Goal: Information Seeking & Learning: Learn about a topic

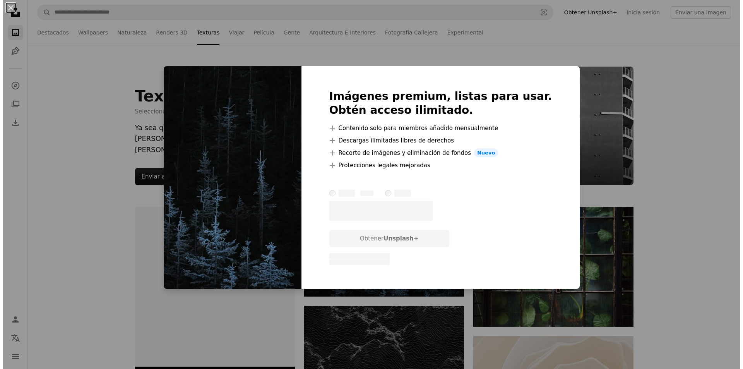
scroll to position [77, 0]
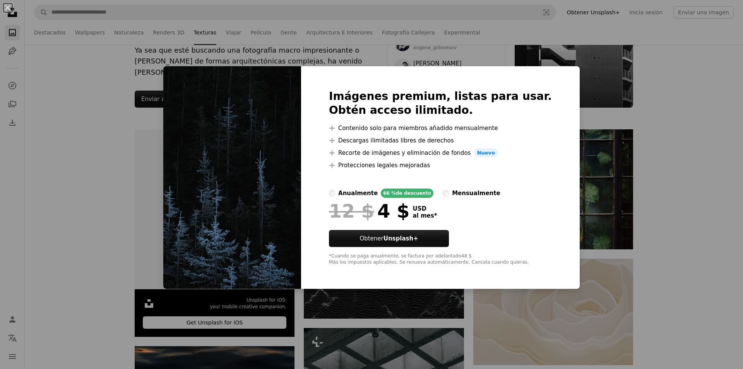
click at [567, 148] on div "An X shape Imágenes premium, listas para usar. Obtén acceso ilimitado. A plus s…" at bounding box center [371, 184] width 743 height 369
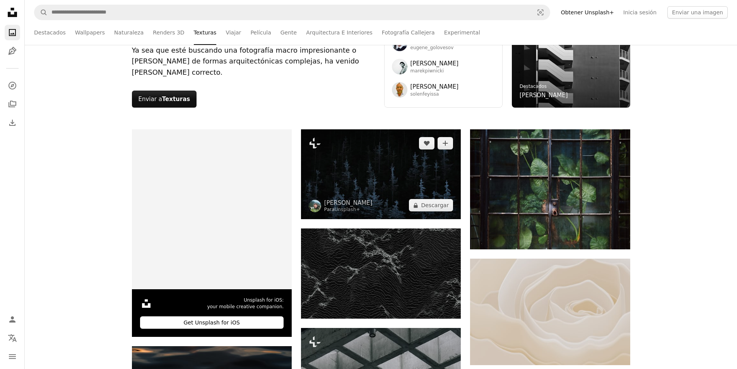
click at [385, 152] on img at bounding box center [381, 174] width 160 height 90
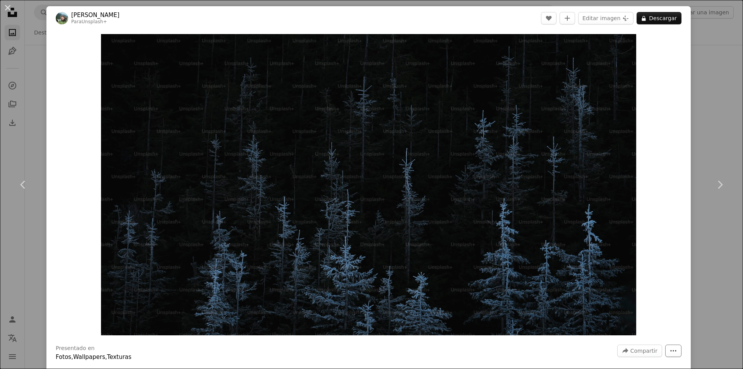
click at [671, 353] on button "More Actions" at bounding box center [673, 350] width 16 height 12
click at [651, 19] on button "A lock Descargar" at bounding box center [658, 18] width 45 height 12
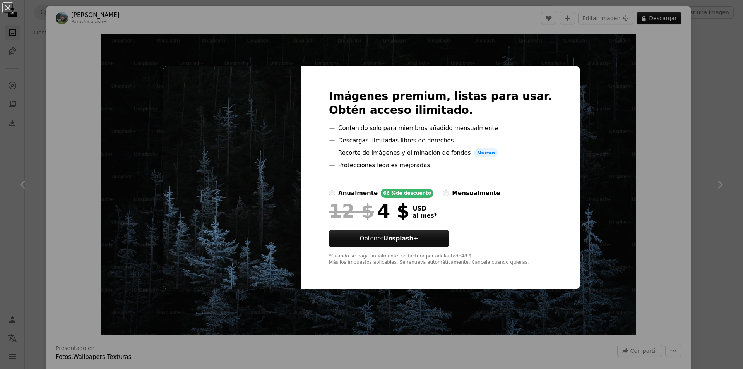
click at [644, 52] on div "An X shape Imágenes premium, listas para usar. Obtén acceso ilimitado. A plus s…" at bounding box center [371, 184] width 743 height 369
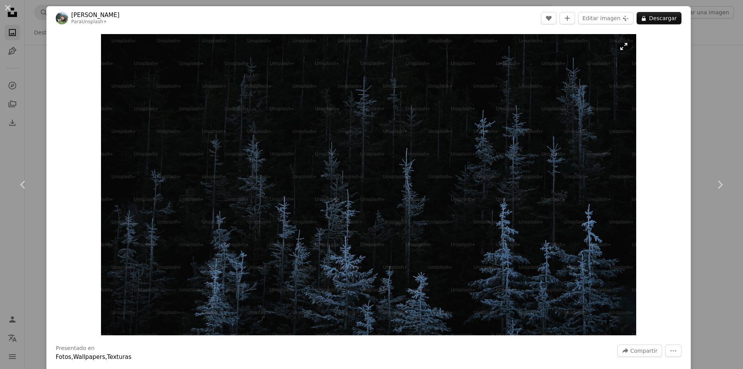
click at [569, 139] on img "Ampliar en esta imagen" at bounding box center [368, 184] width 535 height 301
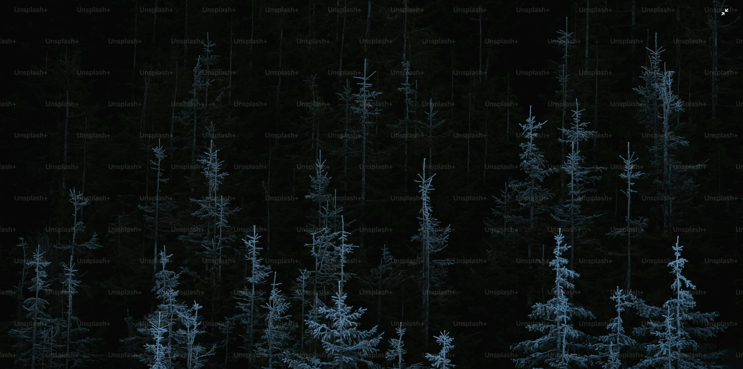
scroll to position [22, 0]
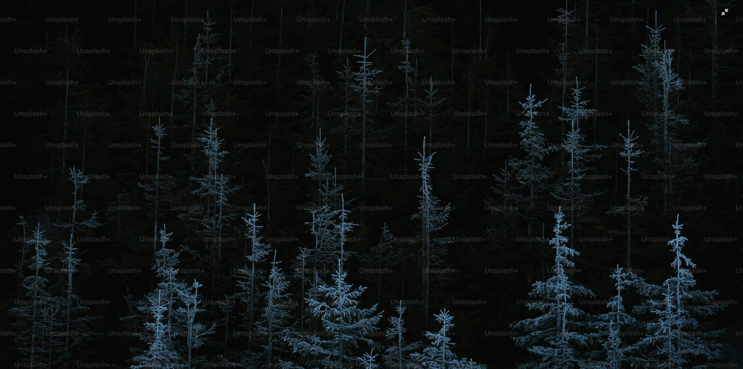
click at [498, 154] on img "Reducir el zoom en esta imagen" at bounding box center [372, 187] width 744 height 418
click at [498, 154] on img "Reducir el zoom en esta imagen" at bounding box center [368, 184] width 535 height 301
click at [502, 151] on img "Reducir el zoom en esta imagen" at bounding box center [372, 187] width 744 height 418
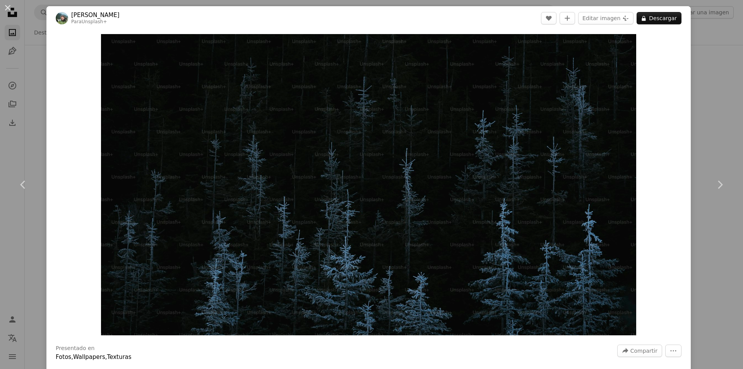
click at [713, 74] on div "An X shape Chevron left Chevron right [PERSON_NAME] Para Unsplash+ A heart A pl…" at bounding box center [371, 184] width 743 height 369
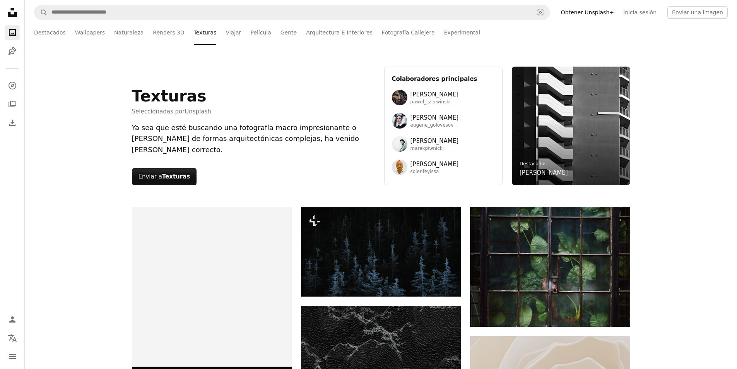
click at [63, 32] on div "Destacados Destacados Wallpapers Naturaleza Renders 3D Texturas Viajar Película…" at bounding box center [381, 32] width 694 height 25
click at [59, 33] on link "Destacados" at bounding box center [50, 32] width 32 height 25
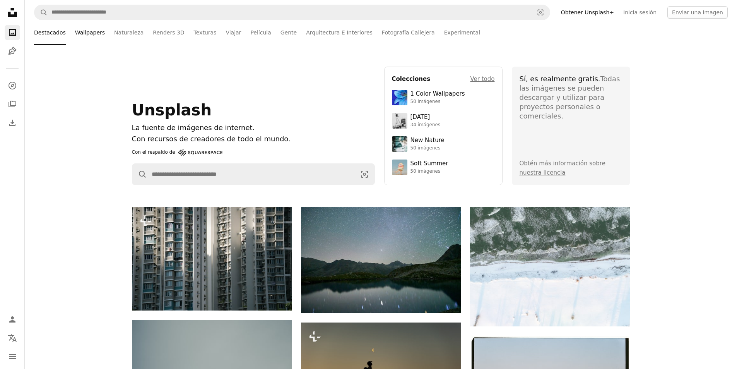
click at [78, 39] on link "Wallpapers" at bounding box center [90, 32] width 30 height 25
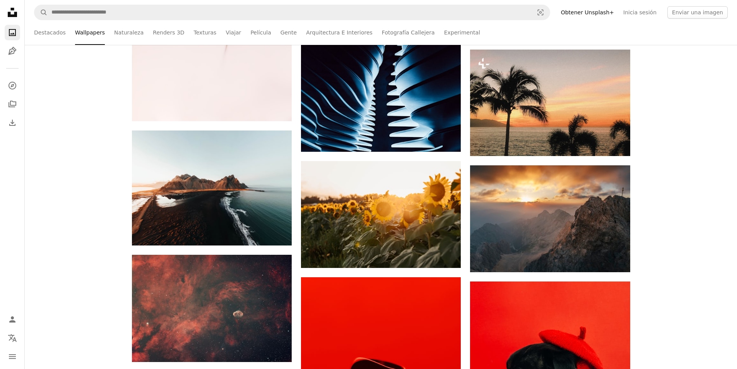
scroll to position [1199, 0]
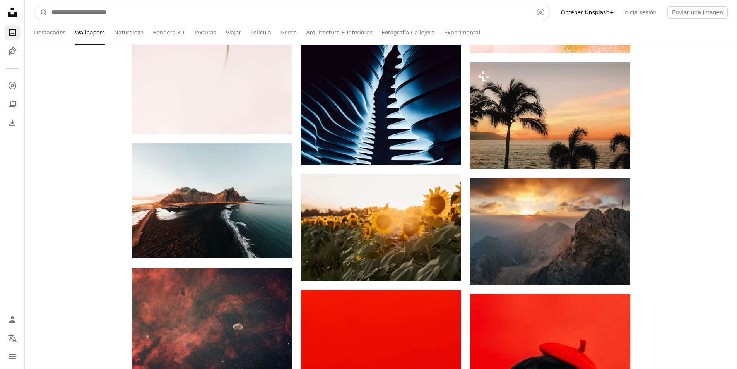
click at [77, 15] on input "Encuentra imágenes en todo el sitio" at bounding box center [290, 12] width 484 height 15
type input "**********"
click at [34, 5] on button "A magnifying glass" at bounding box center [40, 12] width 13 height 15
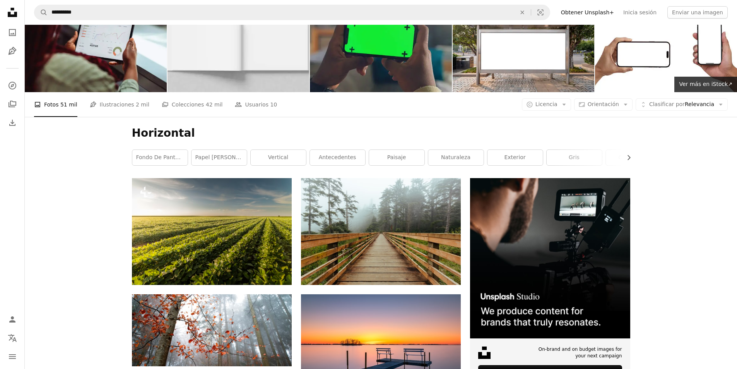
scroll to position [21, 0]
